Goal: Task Accomplishment & Management: Use online tool/utility

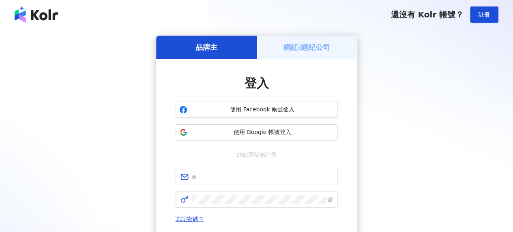
click at [291, 45] on h5 "網紅/經紀公司" at bounding box center [306, 47] width 47 height 10
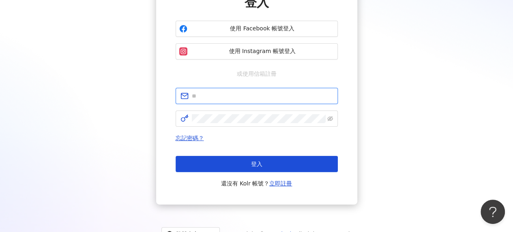
click at [251, 96] on input "text" at bounding box center [262, 96] width 141 height 9
type input "**********"
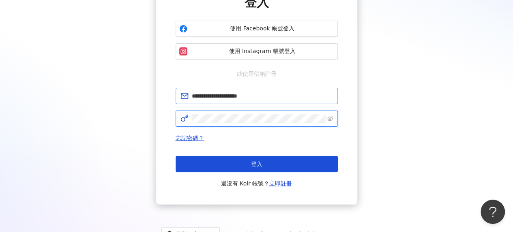
click button "登入" at bounding box center [257, 164] width 162 height 16
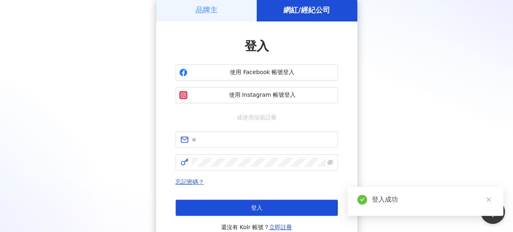
scroll to position [81, 0]
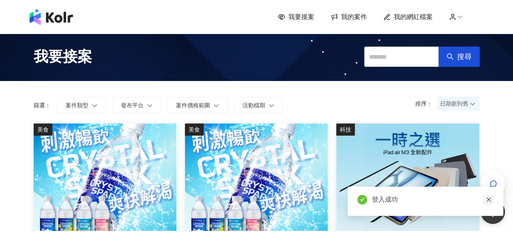
click at [486, 201] on icon "close" at bounding box center [489, 200] width 6 height 6
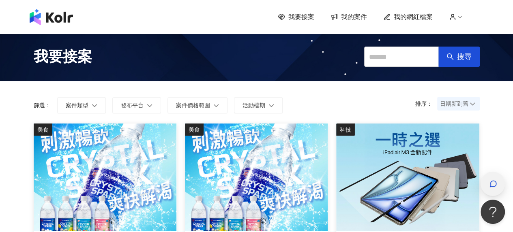
click at [497, 182] on div "button" at bounding box center [492, 184] width 11 height 18
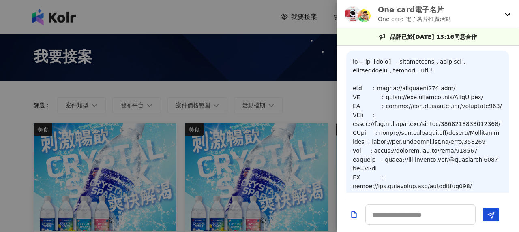
scroll to position [855, 0]
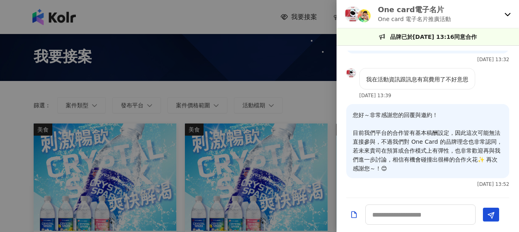
click at [510, 13] on icon at bounding box center [508, 14] width 6 height 3
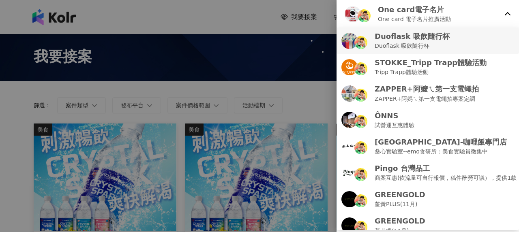
click at [432, 48] on p "Duoflask 吸飲隨行杯" at bounding box center [412, 45] width 75 height 9
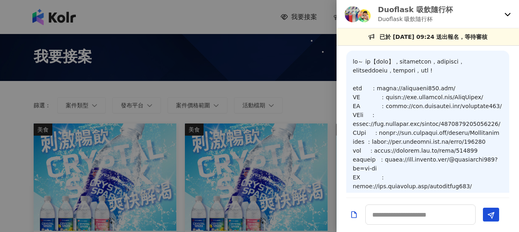
scroll to position [454, 0]
